Goal: Find specific fact: Locate a discrete piece of known information

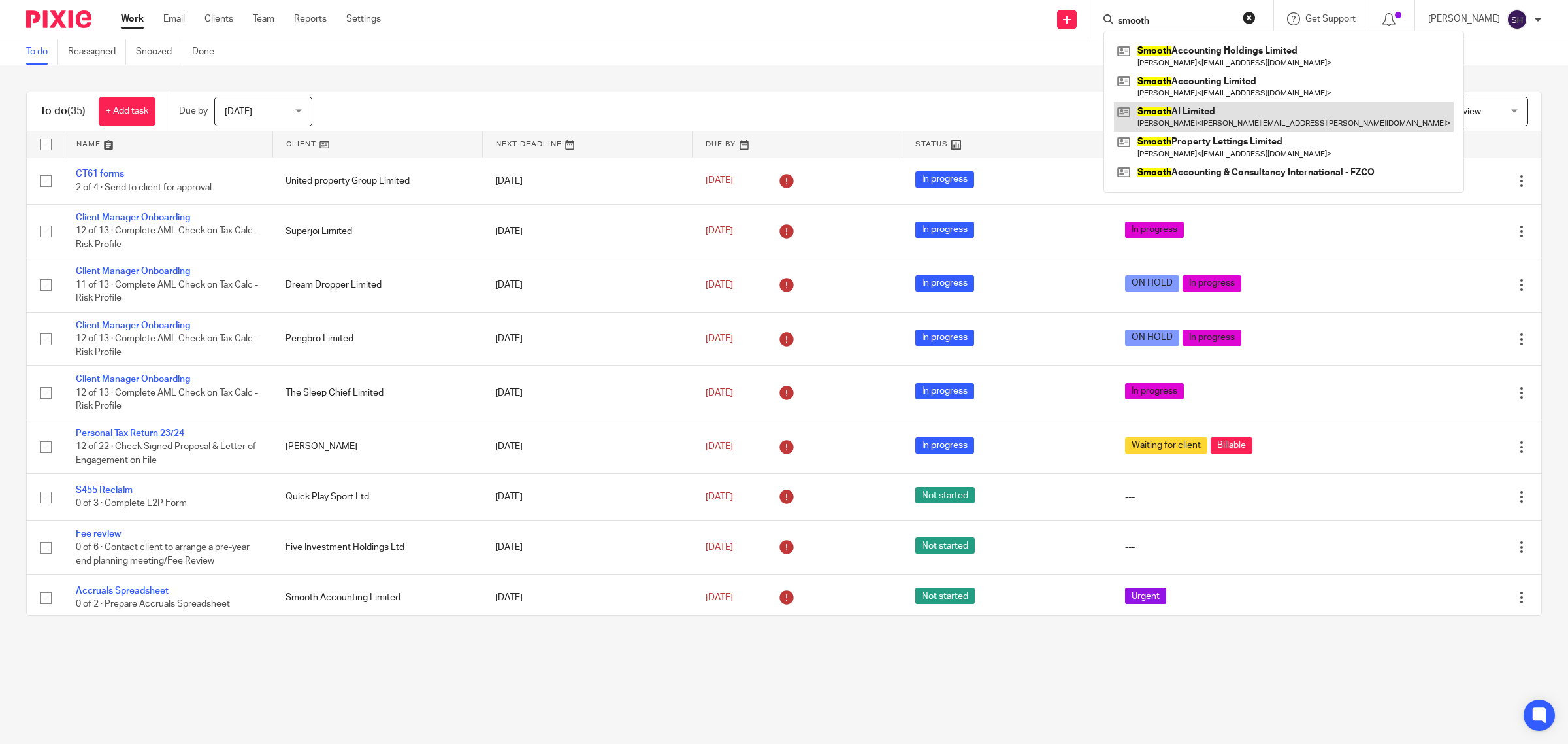
type input "smooth"
click at [1194, 109] on link at bounding box center [1283, 117] width 340 height 30
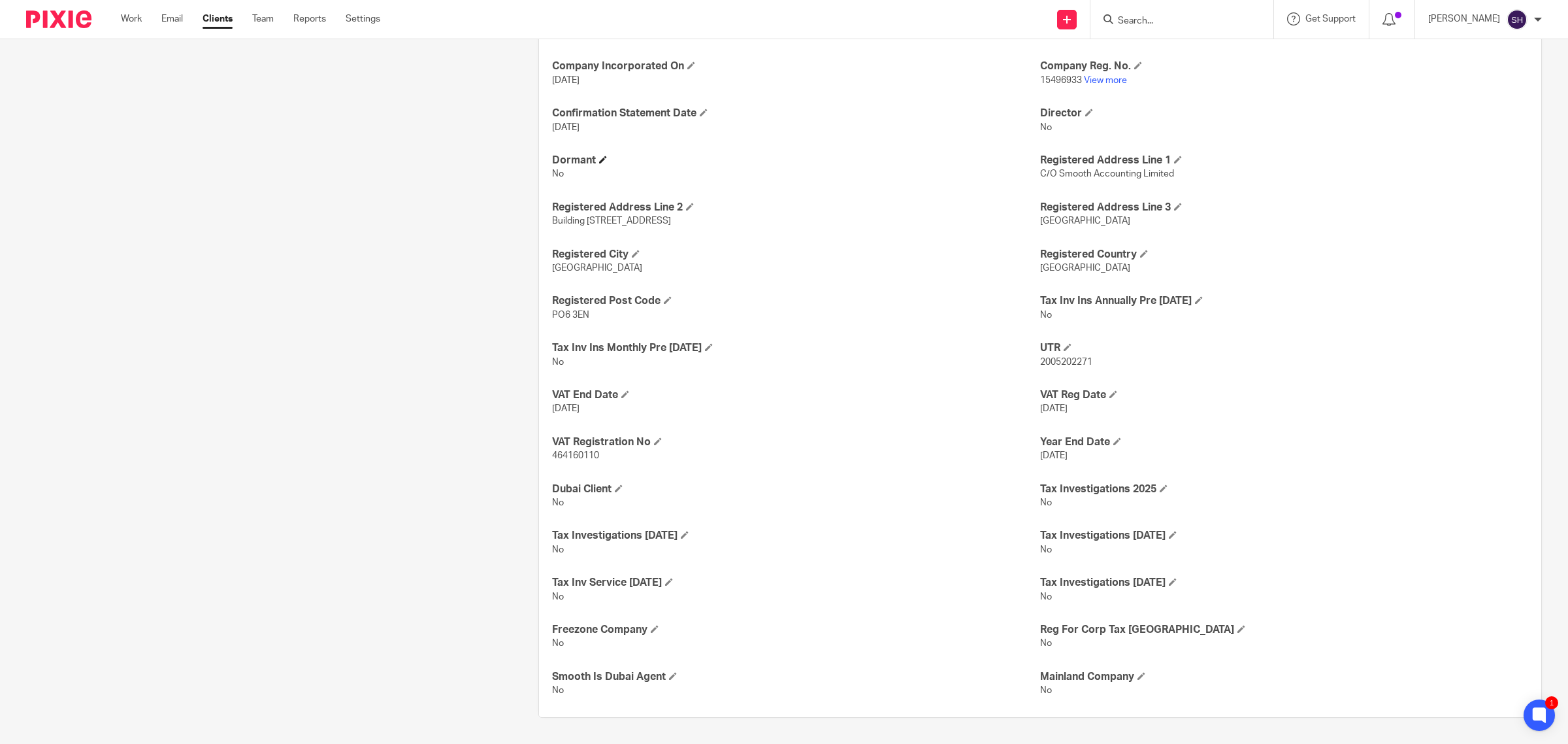
scroll to position [406, 0]
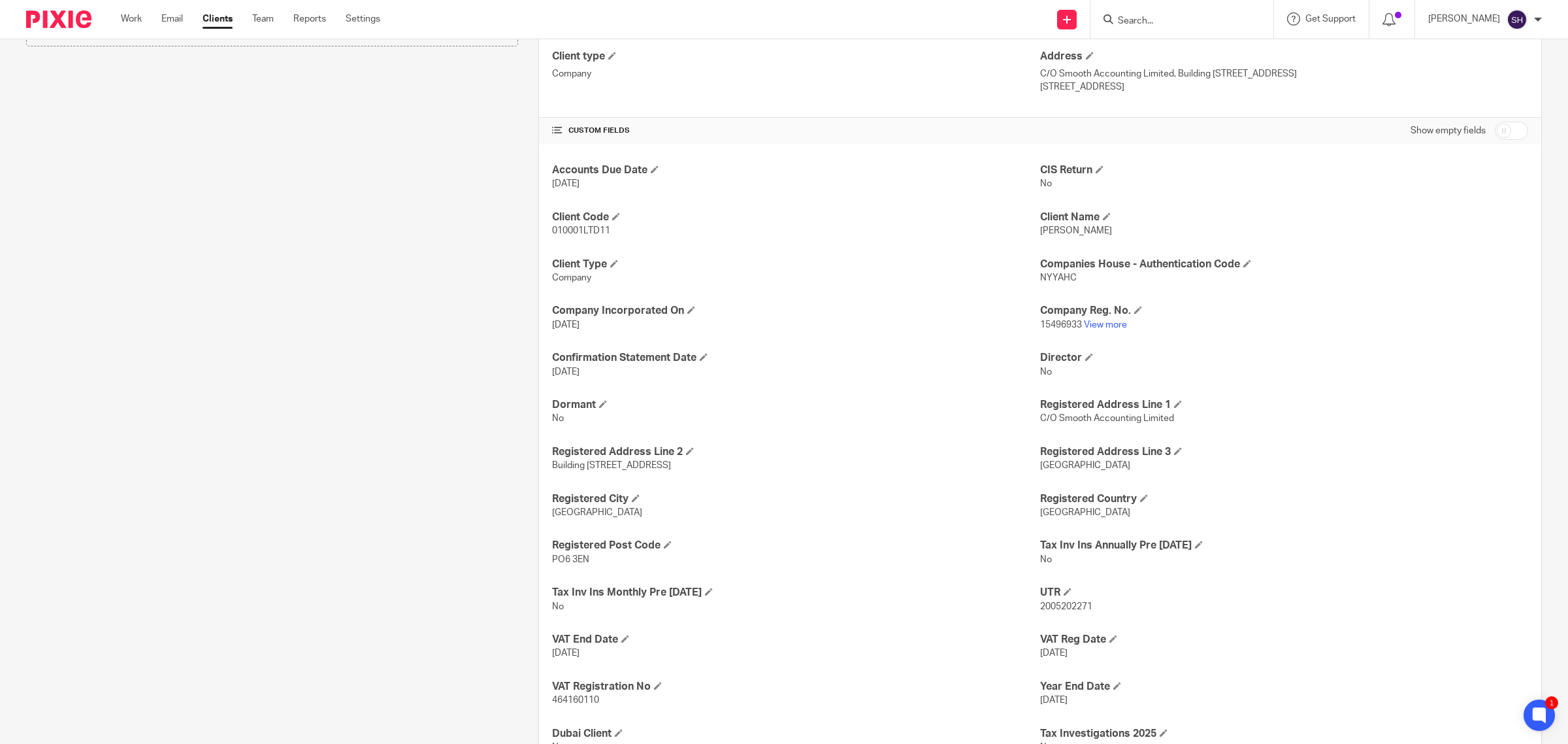
click at [1052, 325] on span "15496933" at bounding box center [1061, 325] width 42 height 9
copy p "15496933"
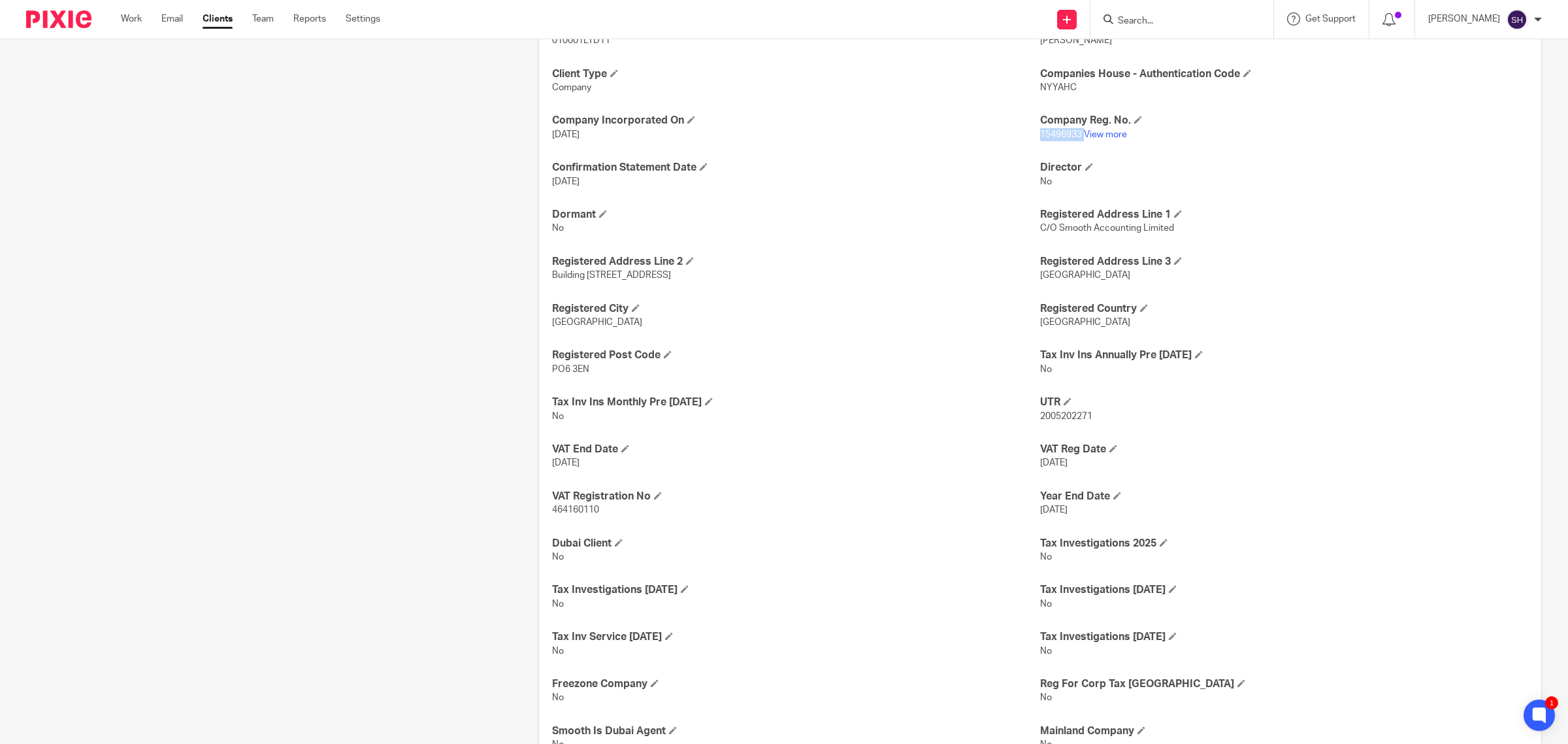
scroll to position [651, 0]
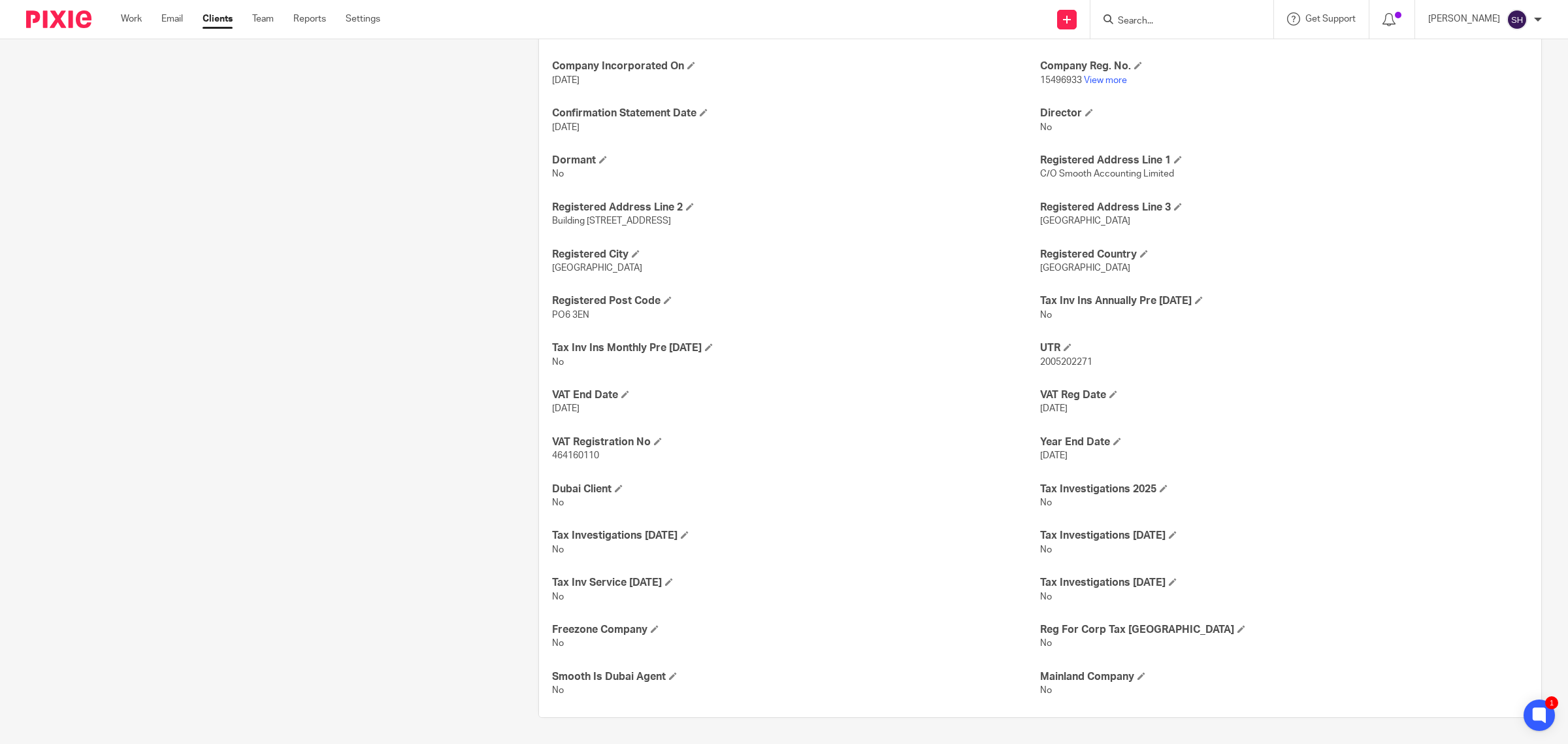
click at [1062, 364] on span "2005202271" at bounding box center [1066, 362] width 52 height 9
copy span "2005202271"
